Goal: Task Accomplishment & Management: Manage account settings

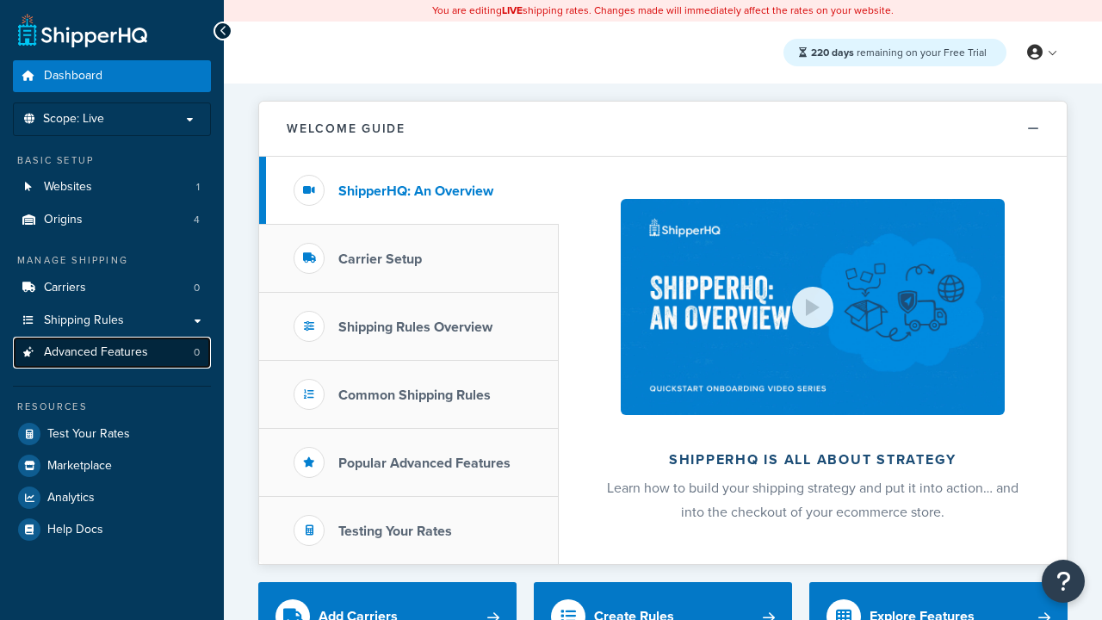
click at [112, 352] on span "Advanced Features" at bounding box center [96, 352] width 104 height 15
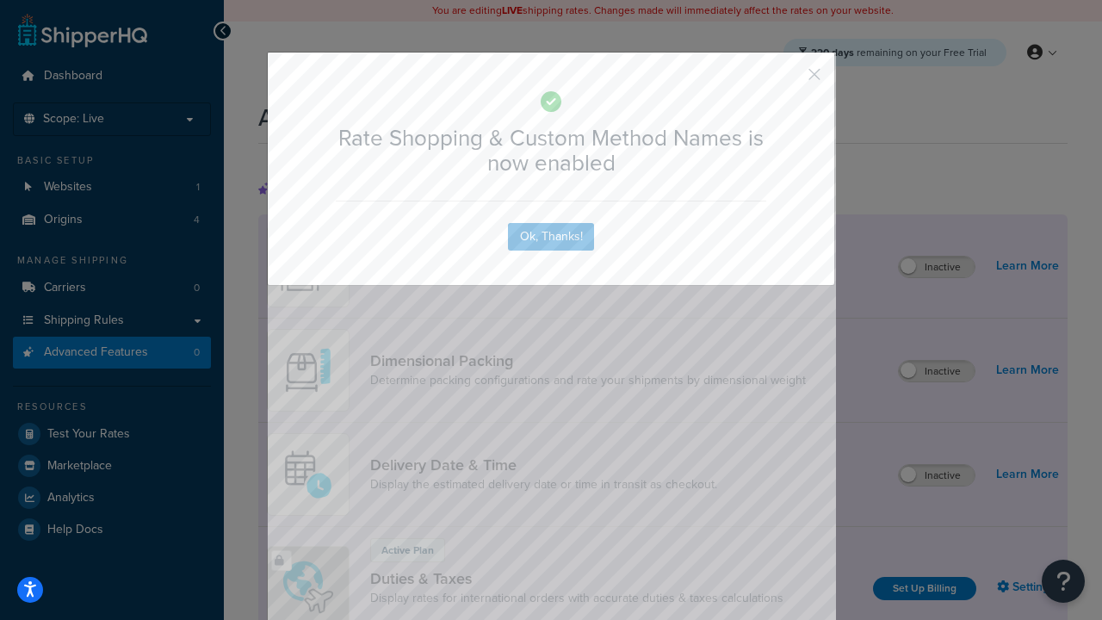
scroll to position [766, 0]
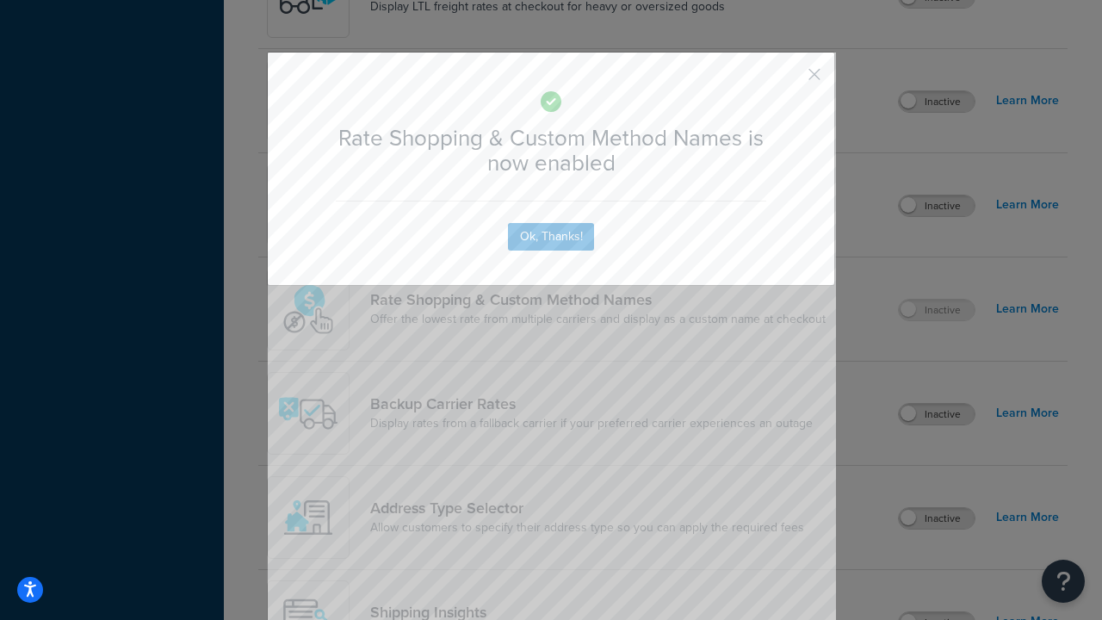
click at [789, 78] on button "button" at bounding box center [789, 80] width 4 height 4
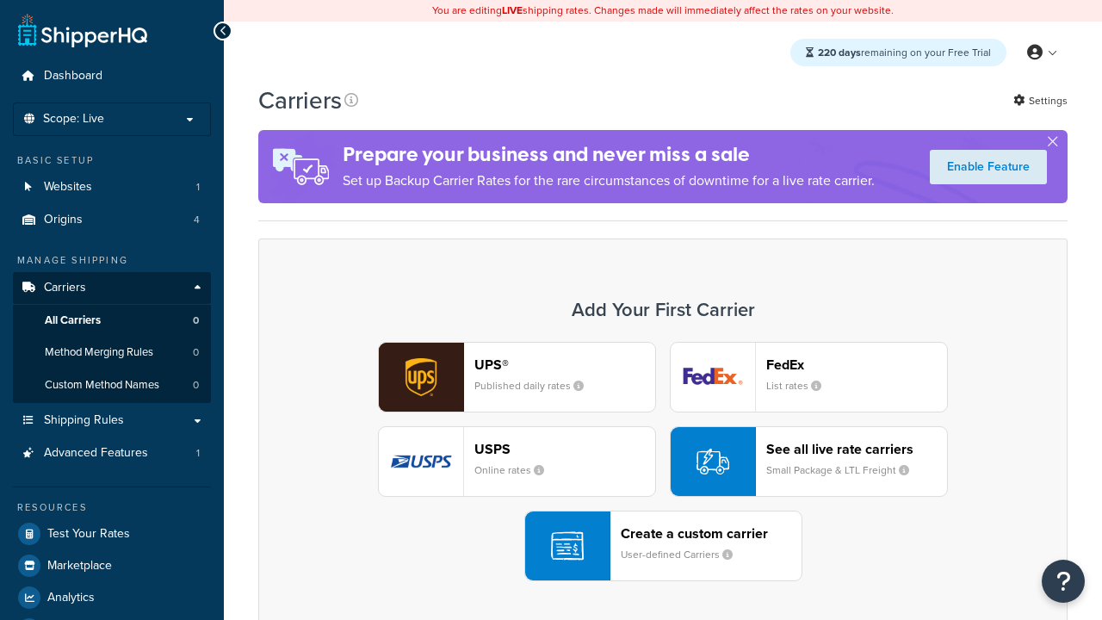
click at [663, 461] on div "UPS® Published daily rates FedEx List rates USPS Online rates See all live rate…" at bounding box center [662, 461] width 773 height 239
click at [808, 461] on div "See all live rate carriers Small Package & LTL Freight" at bounding box center [856, 461] width 181 height 41
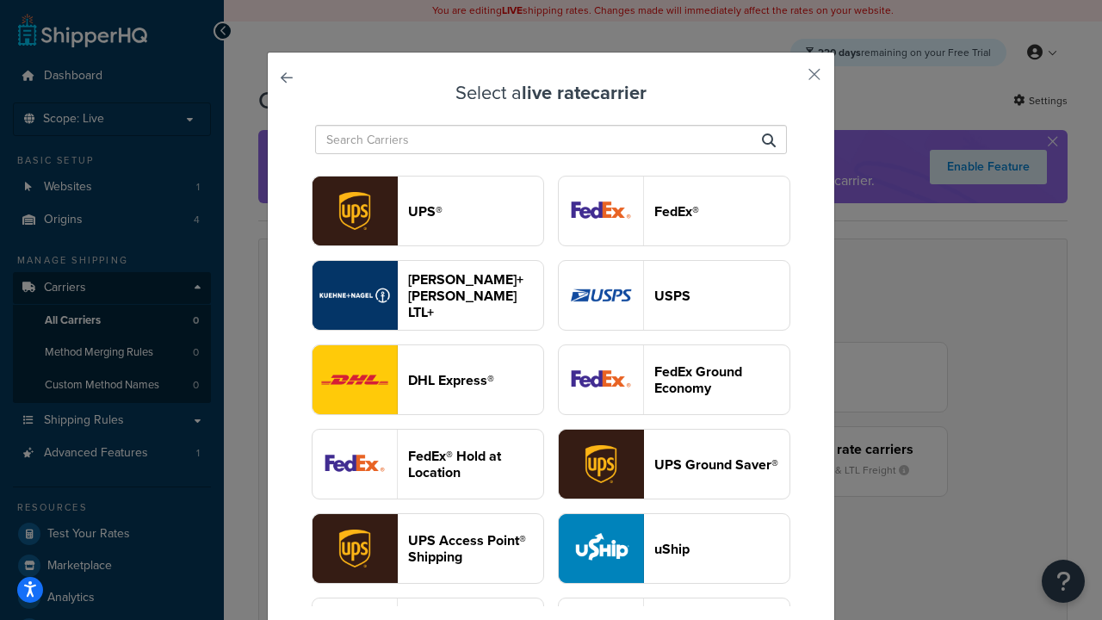
click at [674, 295] on header "USPS" at bounding box center [721, 296] width 135 height 16
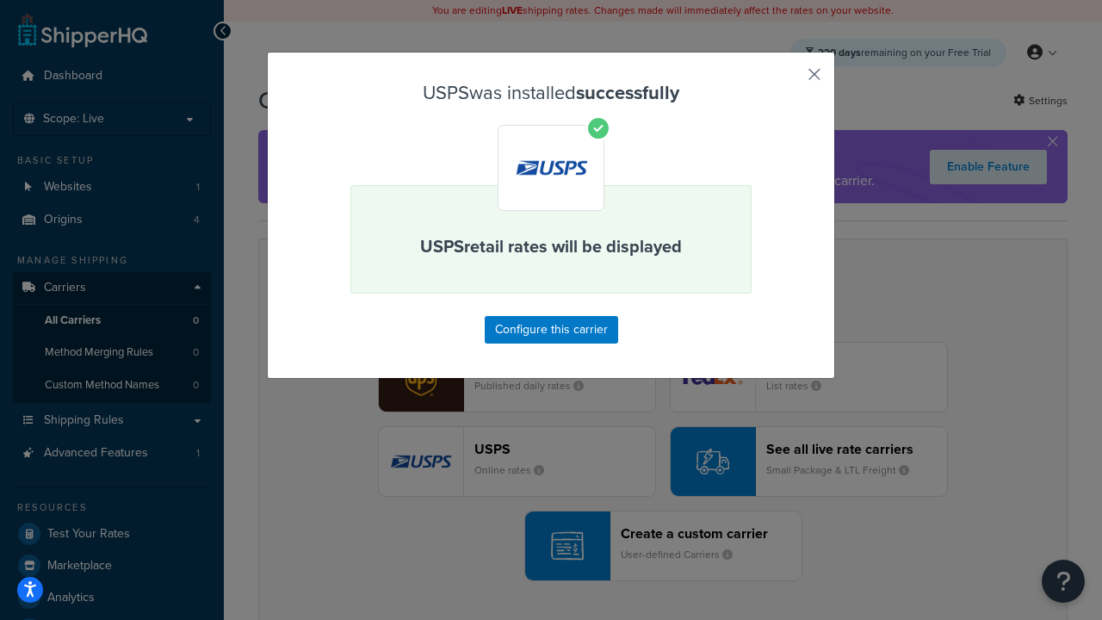
click at [789, 80] on button "button" at bounding box center [789, 80] width 4 height 4
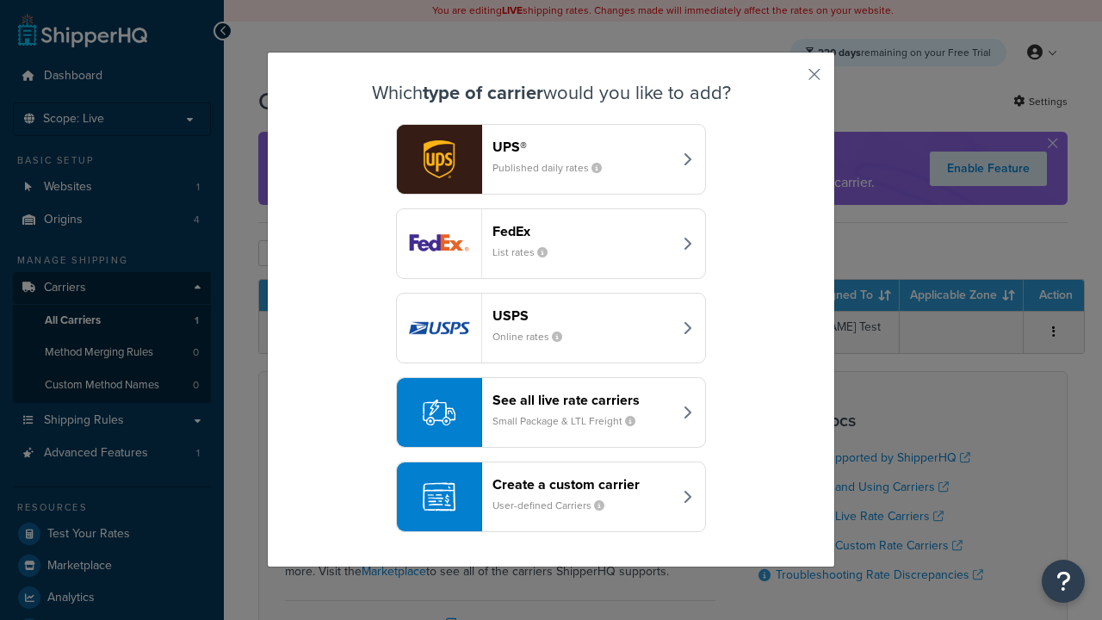
scroll to position [84, 0]
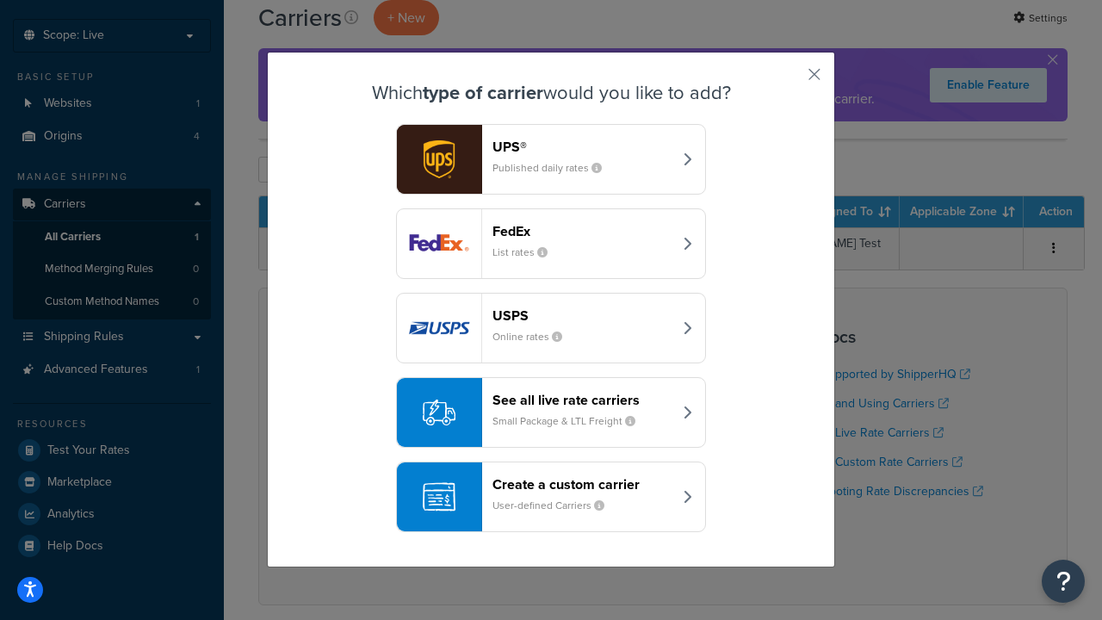
click at [551, 412] on div "See all live rate carriers Small Package & LTL Freight" at bounding box center [582, 412] width 180 height 41
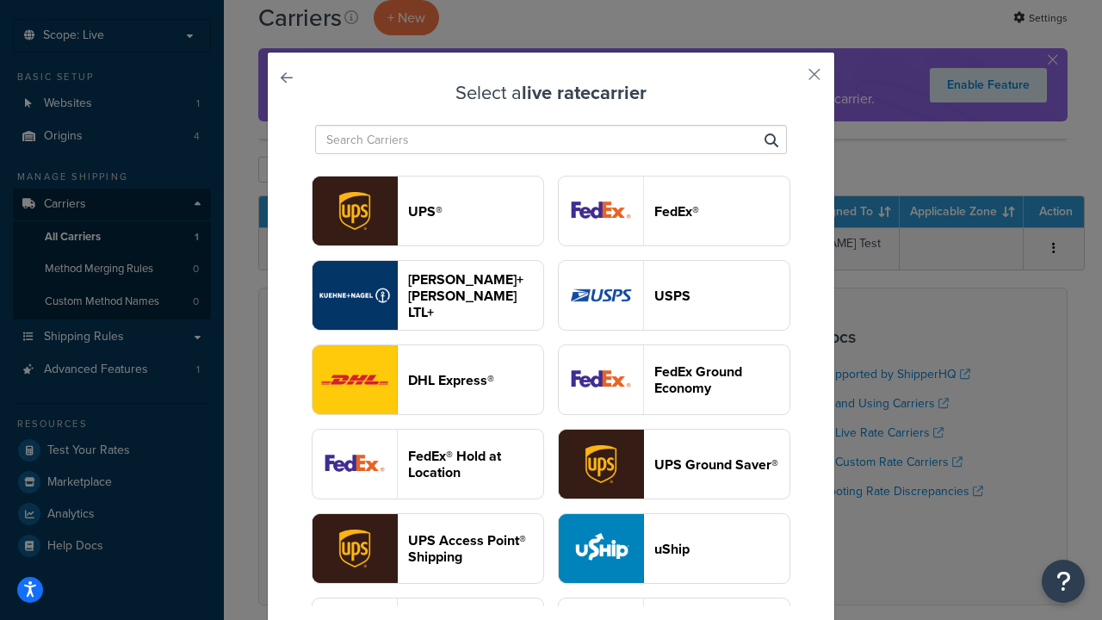
click at [674, 211] on header "FedEx®" at bounding box center [721, 211] width 135 height 16
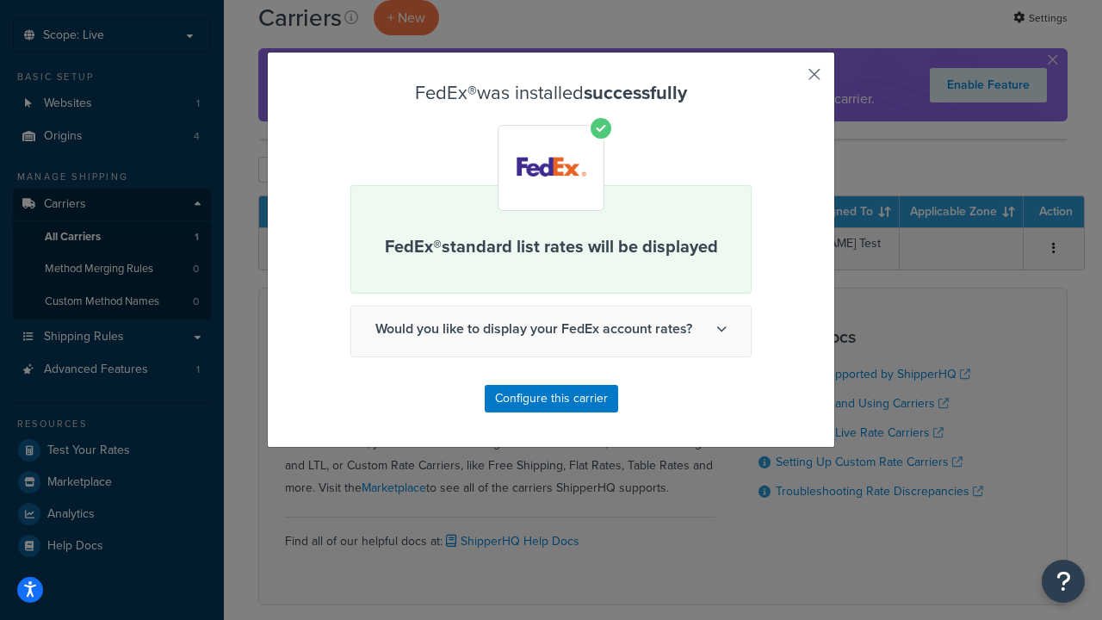
click at [789, 80] on button "button" at bounding box center [789, 80] width 4 height 4
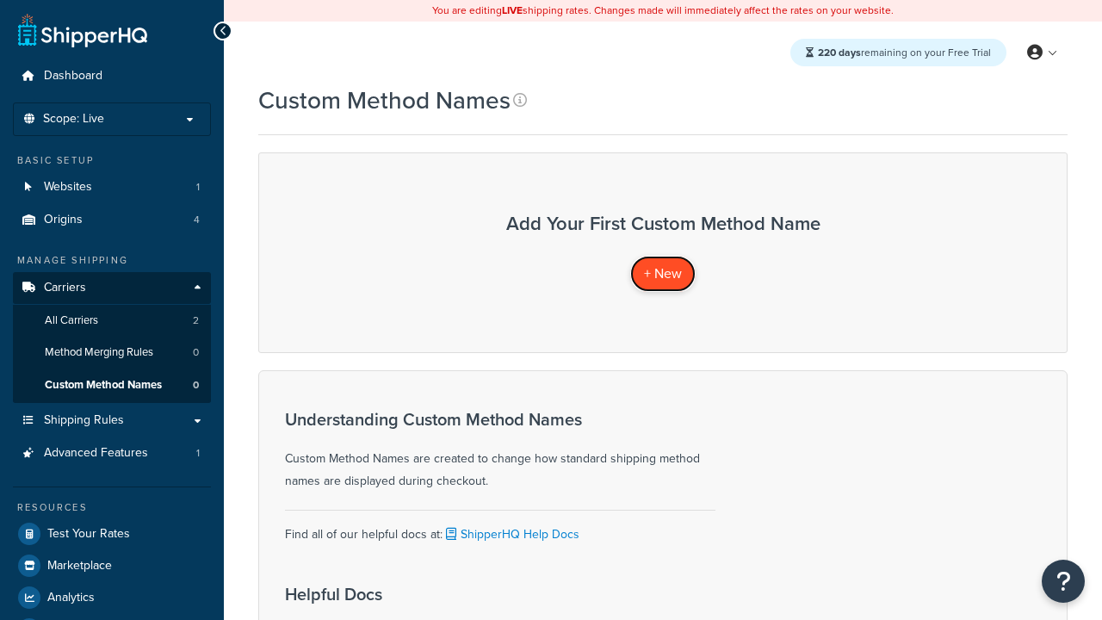
click at [663, 273] on span "+ New" at bounding box center [663, 273] width 38 height 20
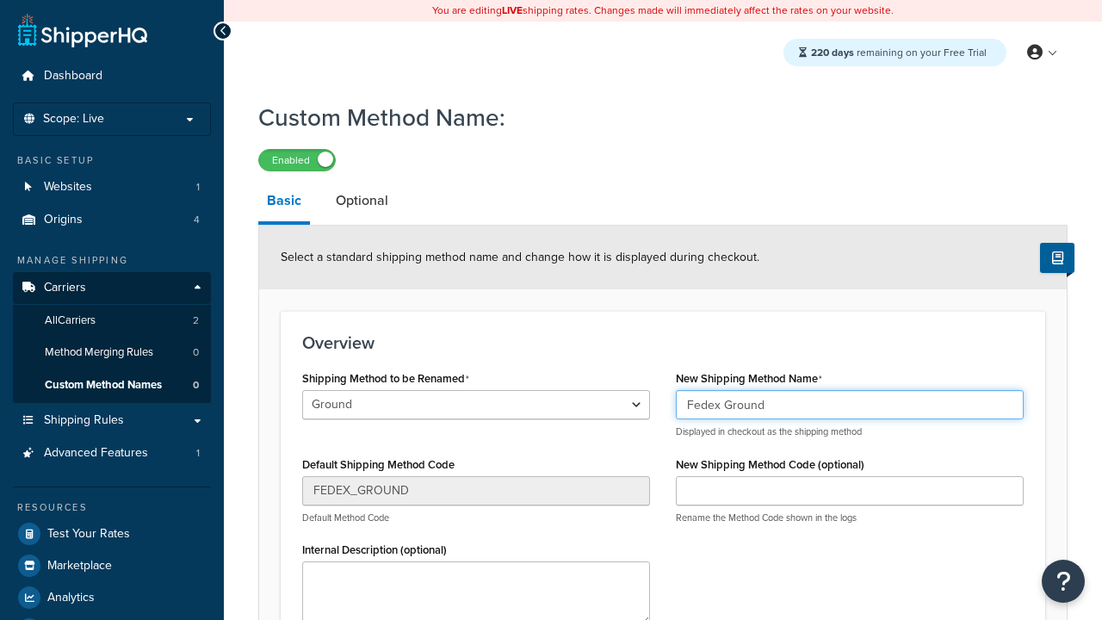
type input "Fedex Ground"
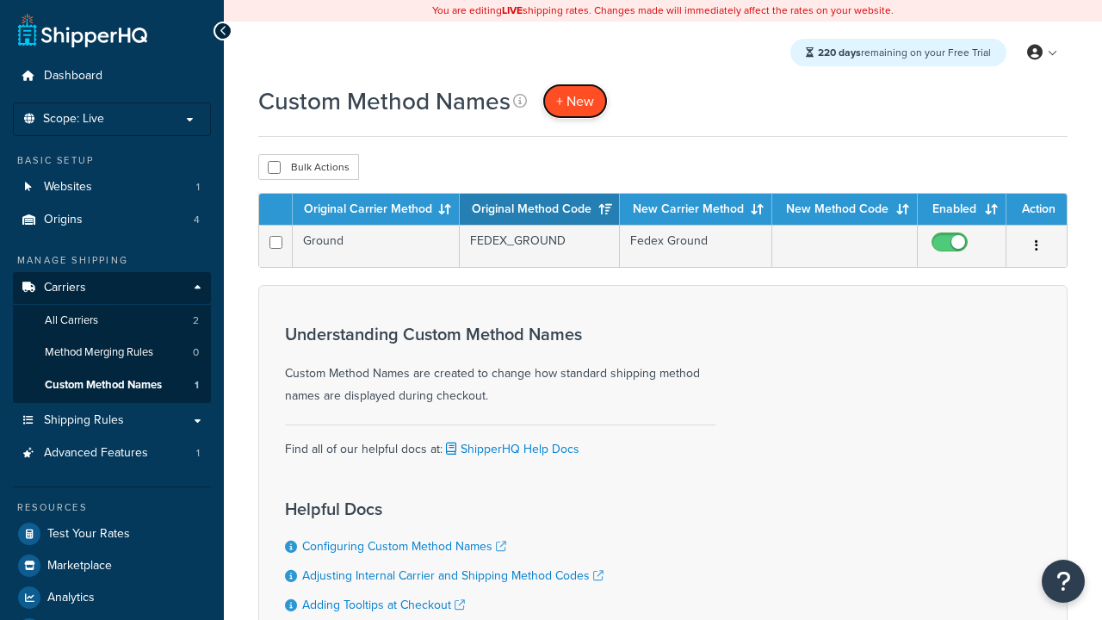
click at [575, 101] on span "+ New" at bounding box center [575, 101] width 38 height 20
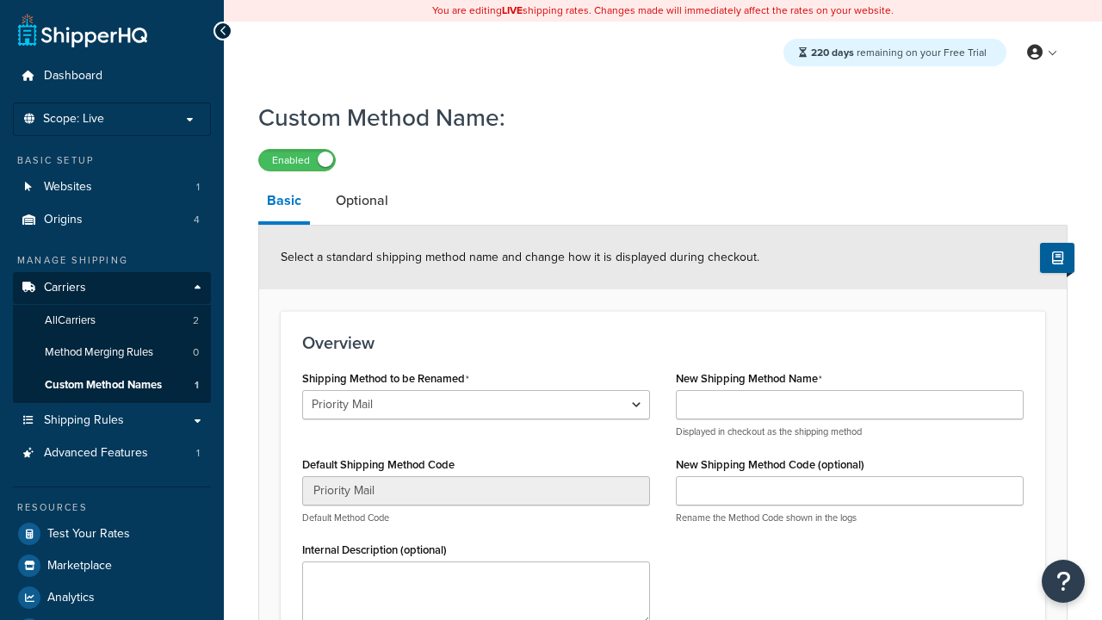
select select "731214"
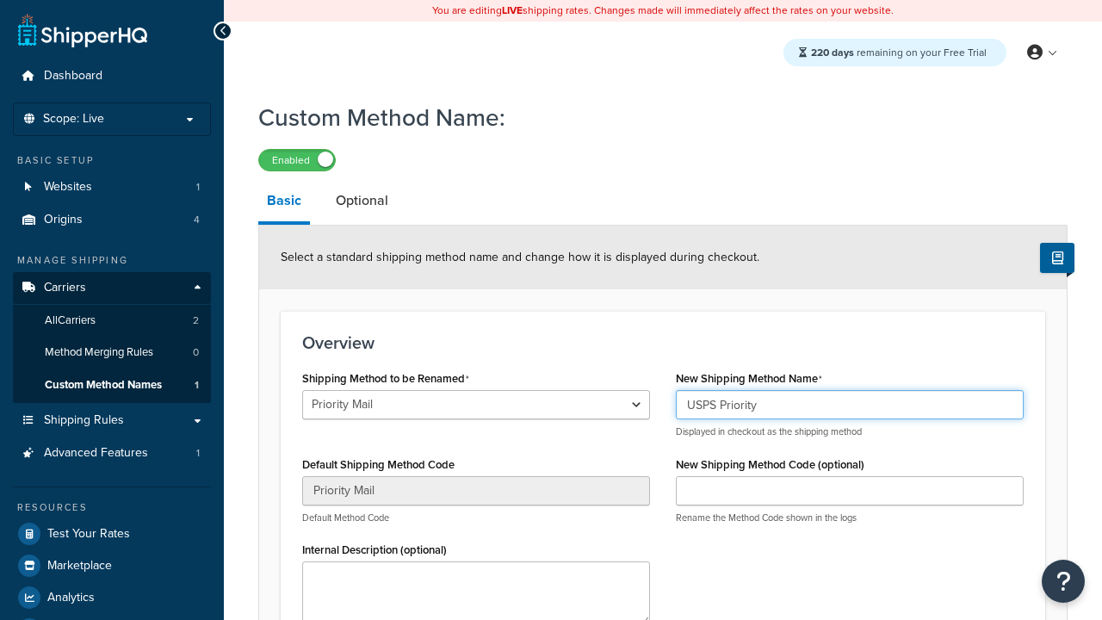
type input "USPS Priority"
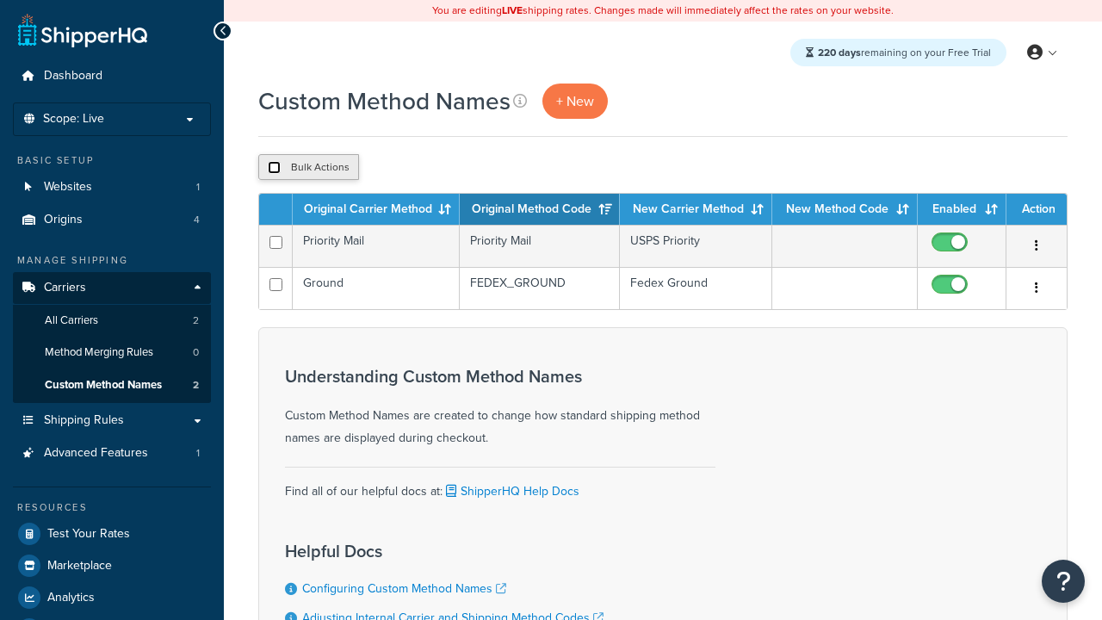
click at [274, 168] on input "checkbox" at bounding box center [274, 167] width 13 height 13
checkbox input "true"
click at [0, 0] on button "Duplicate" at bounding box center [0, 0] width 0 height 0
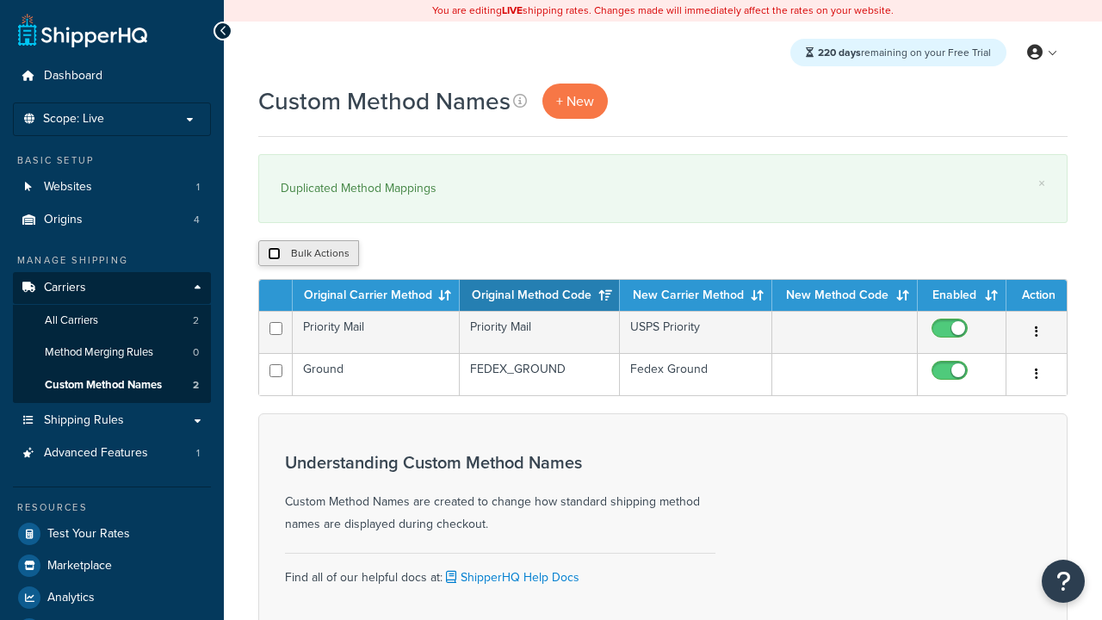
click at [274, 254] on input "checkbox" at bounding box center [274, 253] width 13 height 13
checkbox input "true"
click at [0, 0] on button "Delete" at bounding box center [0, 0] width 0 height 0
